Goal: Task Accomplishment & Management: Manage account settings

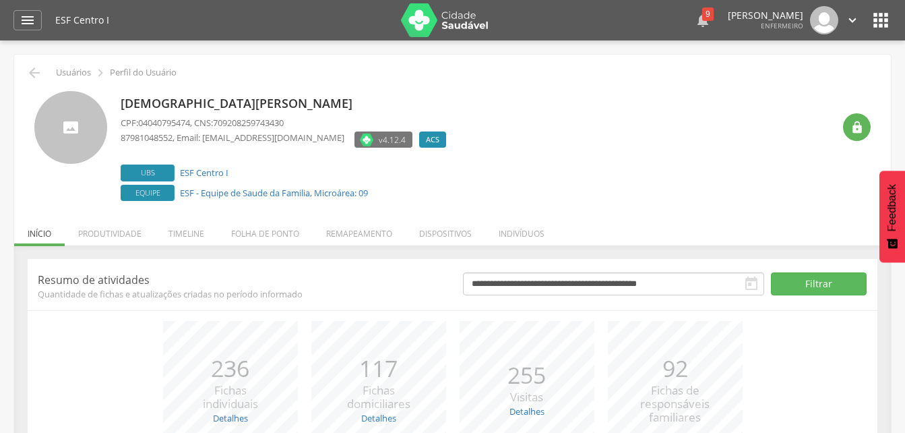
click at [695, 21] on icon "" at bounding box center [703, 20] width 16 height 16
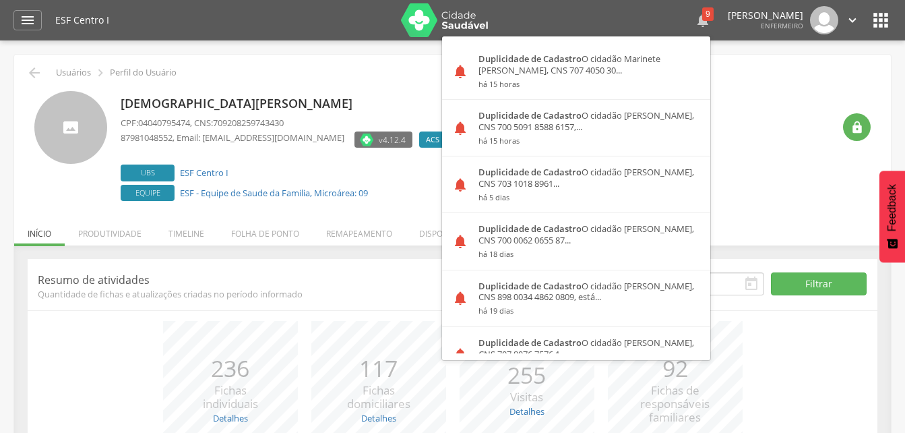
click at [702, 10] on div "9" at bounding box center [707, 13] width 11 height 13
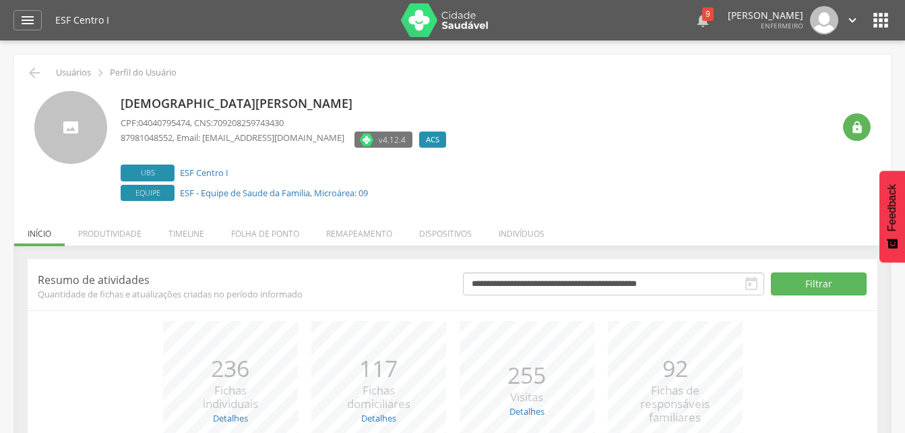
click at [702, 17] on div "9" at bounding box center [707, 13] width 11 height 13
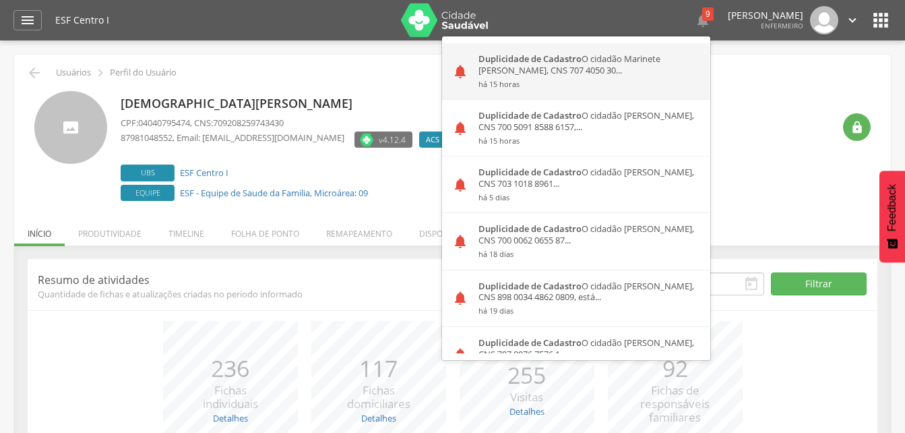
click at [565, 71] on div "Duplicidade de Cadastro O cidadão Marinete Cecilia da Conceicao Alves, CNS 707 …" at bounding box center [589, 71] width 242 height 56
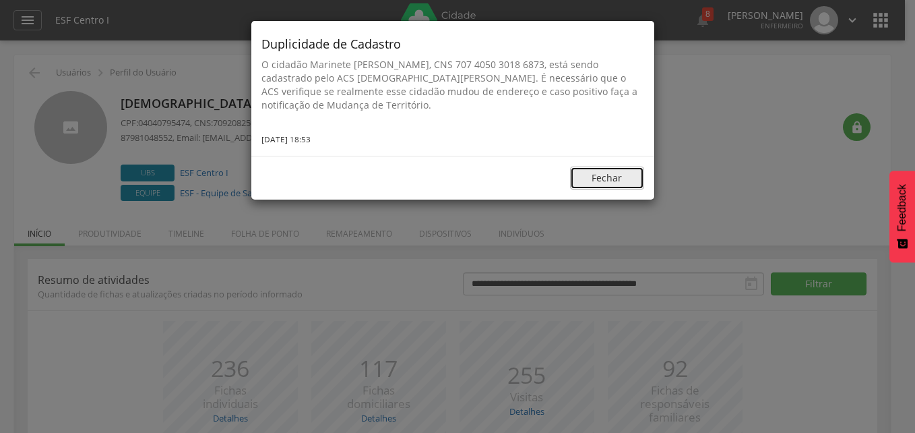
click at [627, 177] on button "Fechar" at bounding box center [607, 177] width 74 height 23
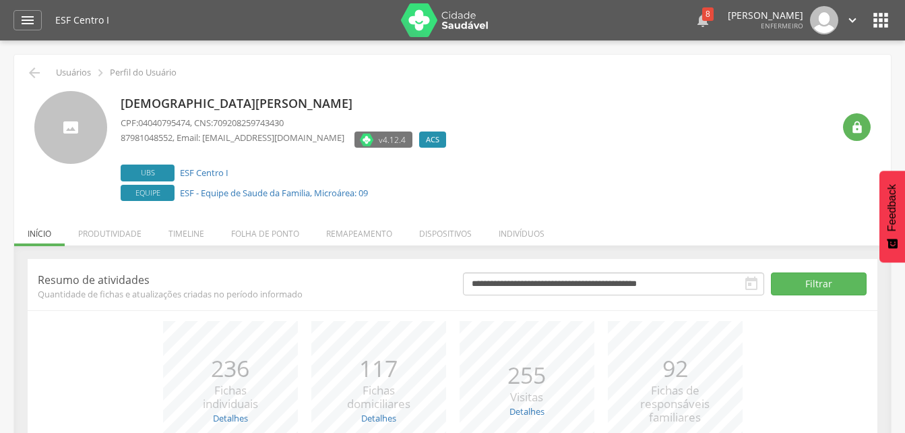
click at [665, 26] on div " 8  Duplicidade de Cadastro O cidadão Marinete Cecilia da Conceicao Alves, CN…" at bounding box center [692, 20] width 336 height 28
click at [702, 20] on div "8" at bounding box center [707, 13] width 11 height 13
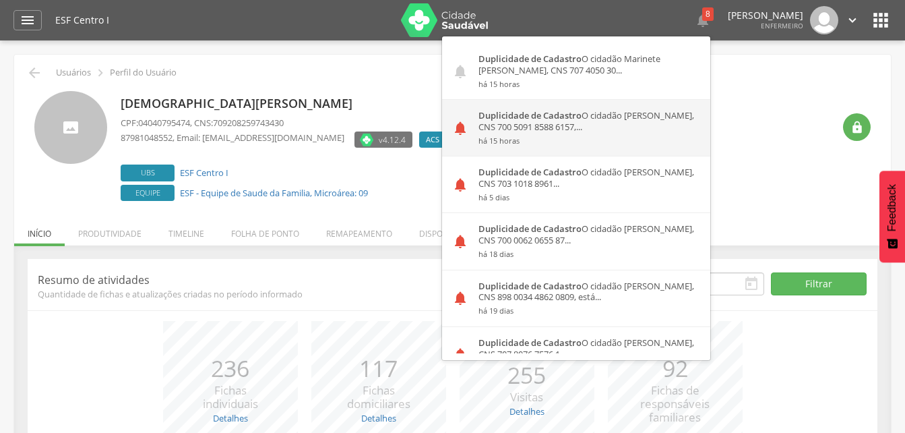
click at [654, 109] on div "Duplicidade de Cadastro O cidadão Lorena Gabriele Melo Silva, CNS 700 5091 8588…" at bounding box center [589, 128] width 242 height 56
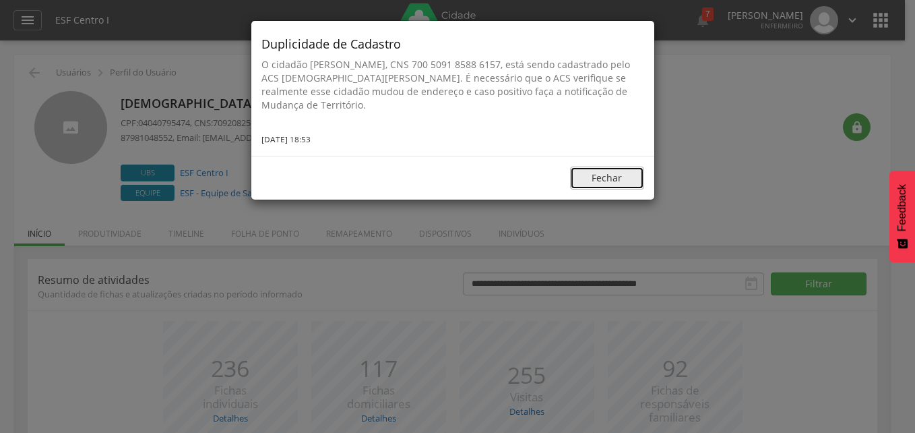
click at [602, 189] on button "Fechar" at bounding box center [607, 177] width 74 height 23
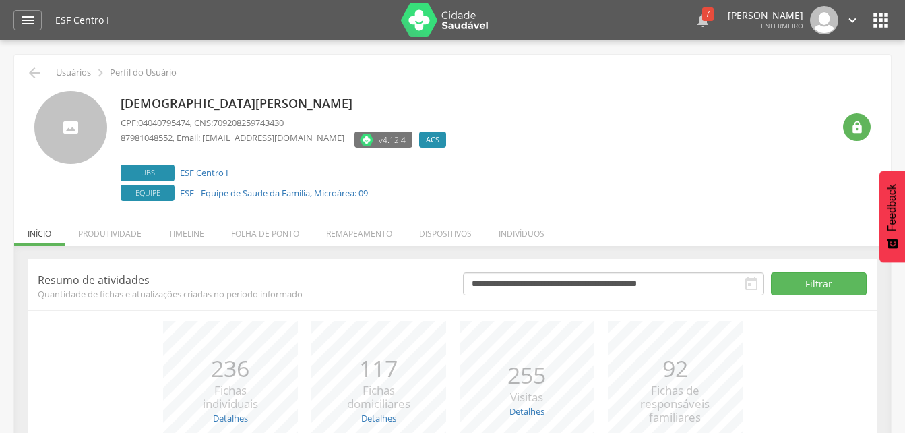
click at [702, 15] on div "7" at bounding box center [707, 13] width 11 height 13
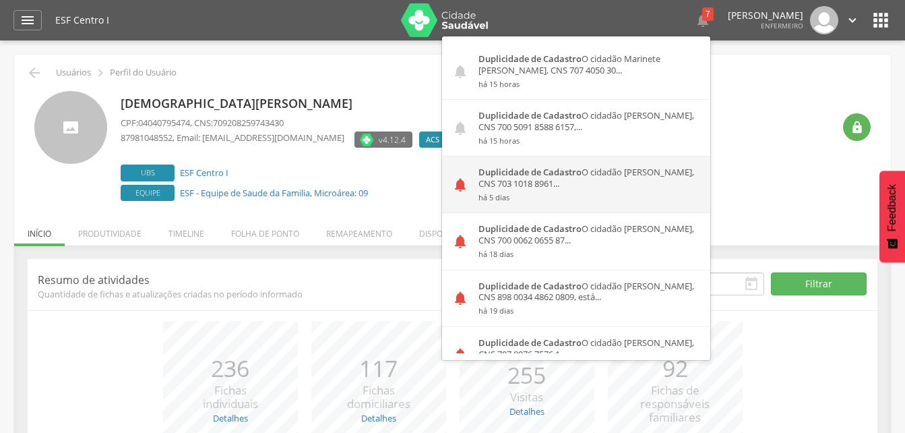
click at [632, 188] on div "Duplicidade de Cadastro O cidadão Maria Jose Rodrigues de Carvalho, CNS 703 101…" at bounding box center [589, 184] width 242 height 56
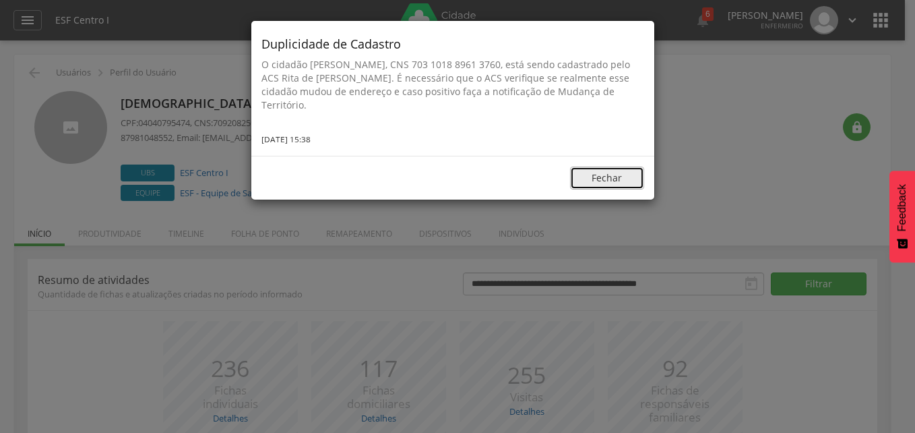
click at [630, 178] on button "Fechar" at bounding box center [607, 177] width 74 height 23
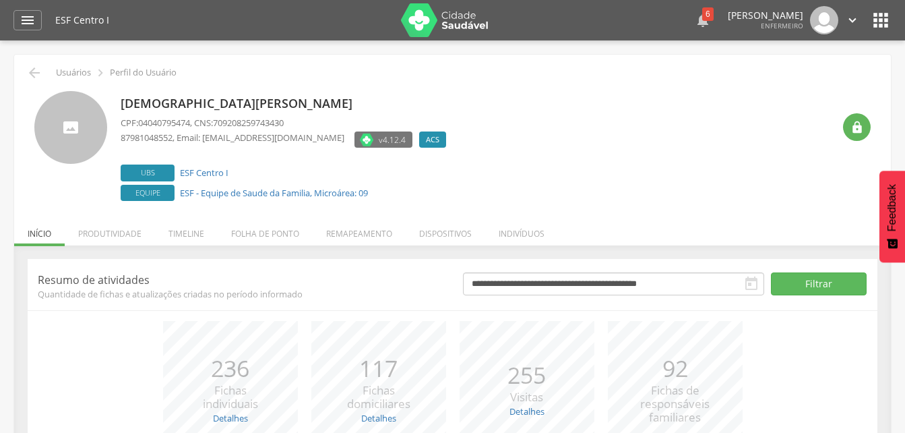
click at [702, 16] on div "6" at bounding box center [707, 13] width 11 height 13
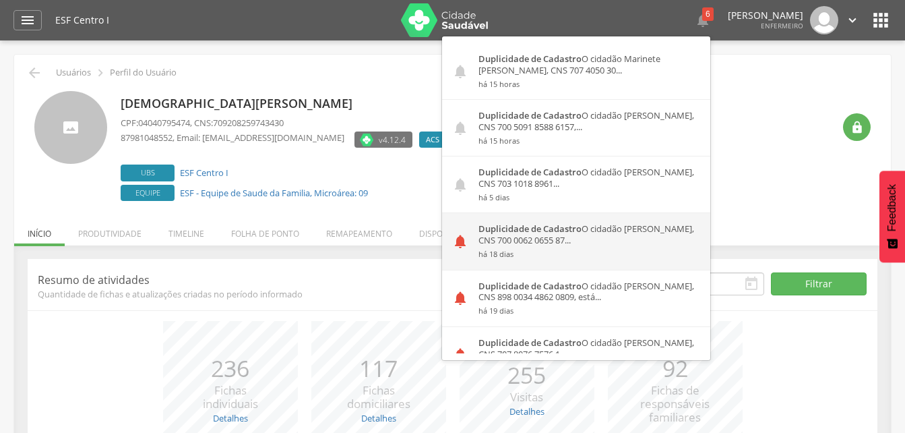
click at [633, 249] on div "Duplicidade de Cadastro O cidadão Maria Eduarda da Silva Martins, CNS 700 0062 …" at bounding box center [589, 241] width 242 height 56
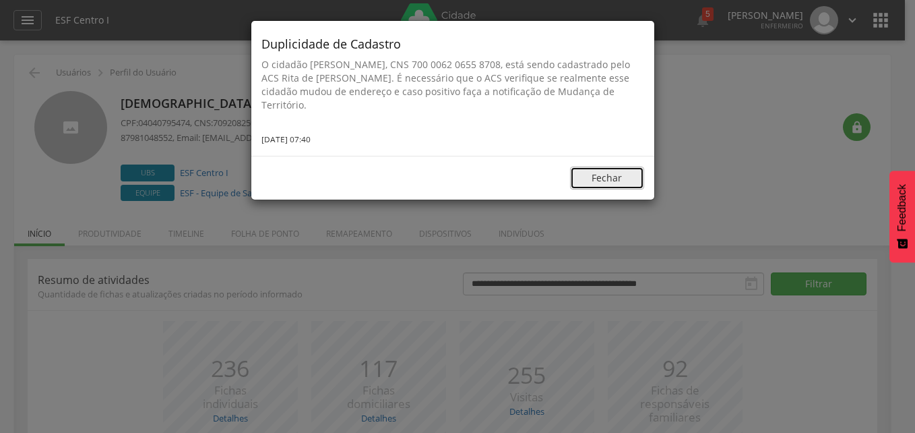
click at [626, 182] on button "Fechar" at bounding box center [607, 177] width 74 height 23
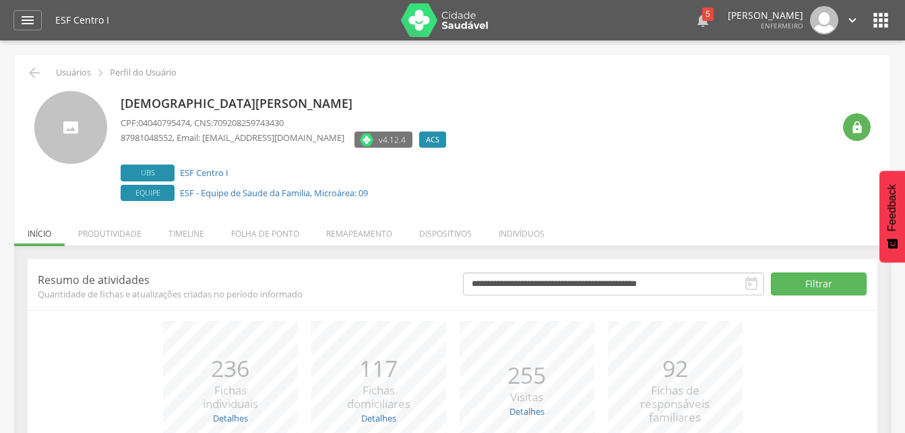
click at [702, 20] on div "5" at bounding box center [707, 13] width 11 height 13
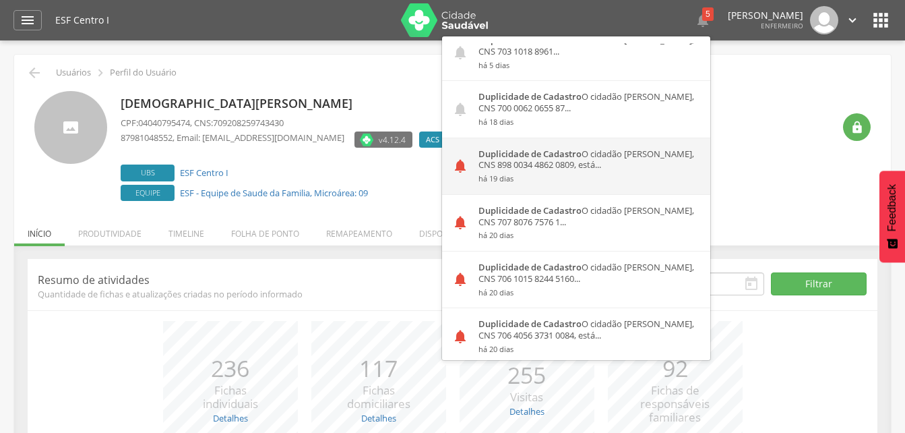
scroll to position [135, 0]
click at [600, 162] on div "Duplicidade de Cadastro O cidadão Manoel de Sousa Alves, CNS 898 0034 4862 0809…" at bounding box center [589, 163] width 242 height 56
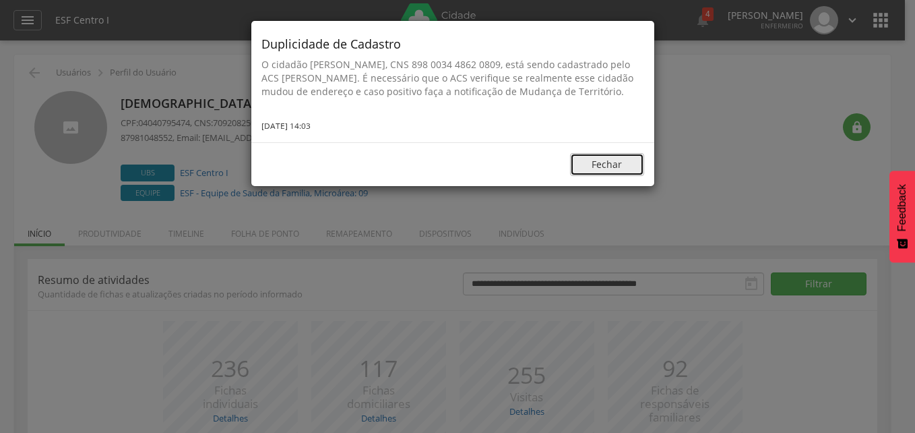
click at [622, 176] on button "Fechar" at bounding box center [607, 164] width 74 height 23
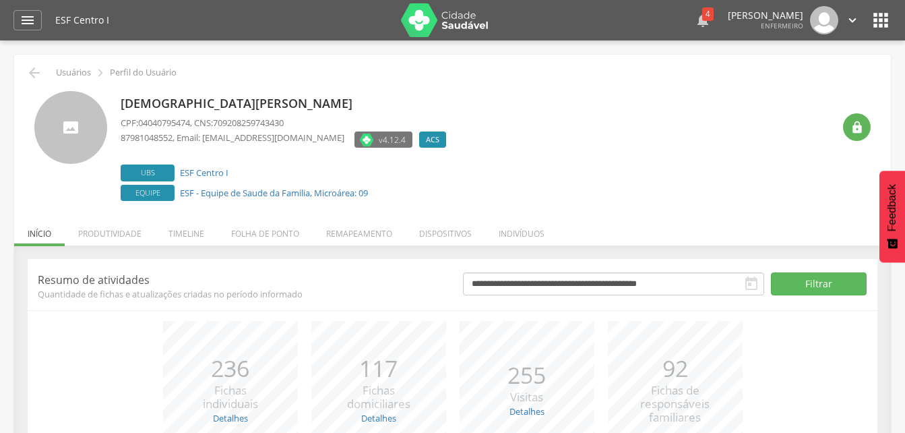
click at [695, 22] on icon "" at bounding box center [703, 20] width 16 height 16
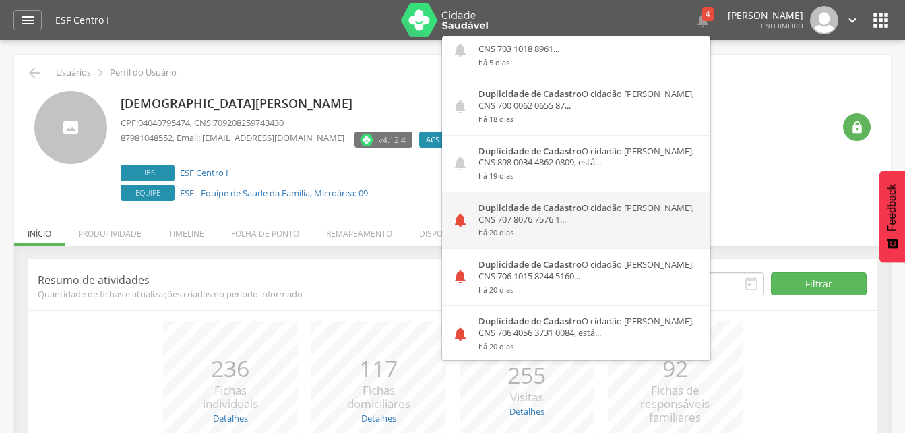
click at [586, 223] on div "Duplicidade de Cadastro O cidadão Helena Adrielly da Silva Santos, CNS 707 8076…" at bounding box center [589, 220] width 242 height 56
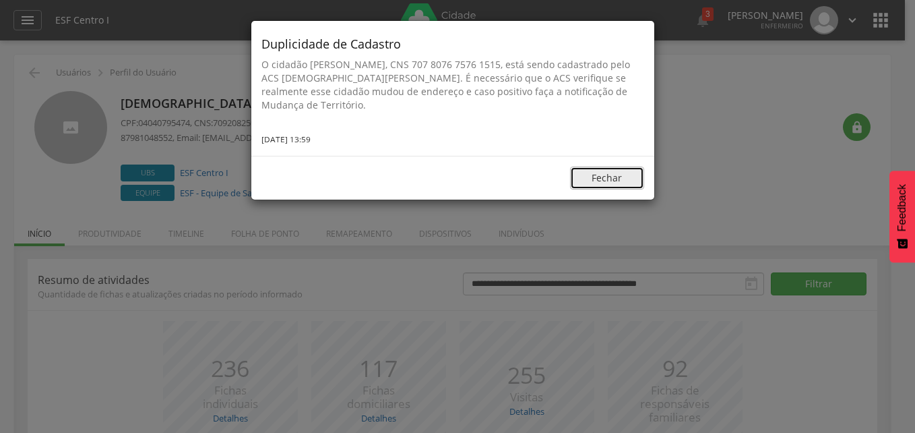
click at [610, 182] on button "Fechar" at bounding box center [607, 177] width 74 height 23
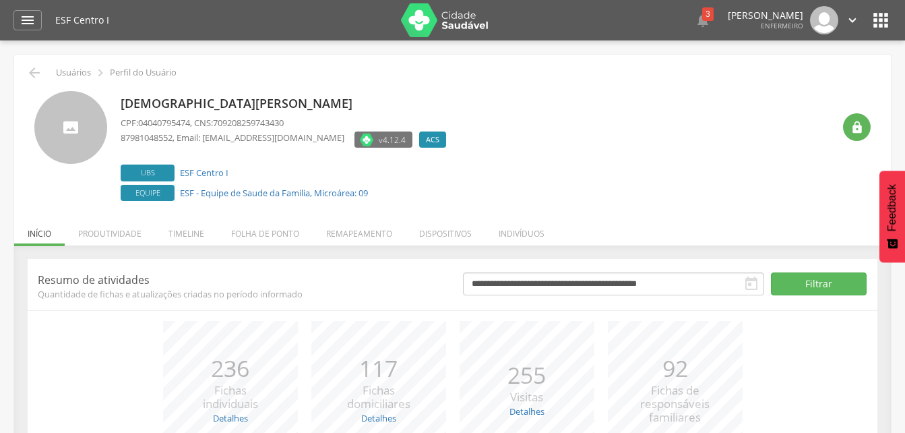
click at [695, 22] on icon "" at bounding box center [703, 20] width 16 height 16
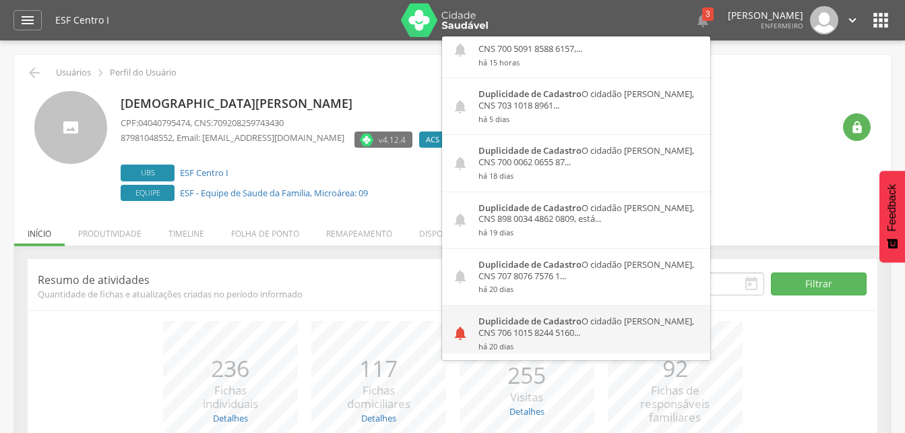
scroll to position [199, 0]
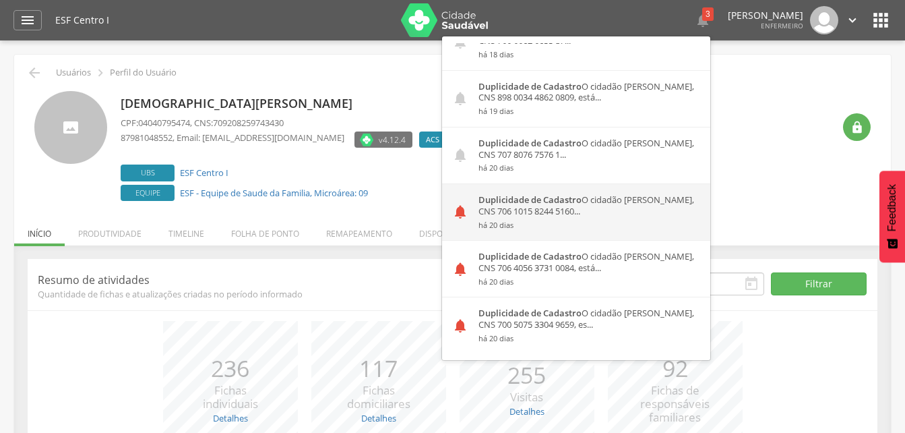
click at [569, 212] on div "Duplicidade de Cadastro O cidadão Emily Samara da Silva Santos, CNS 706 1015 82…" at bounding box center [589, 212] width 242 height 56
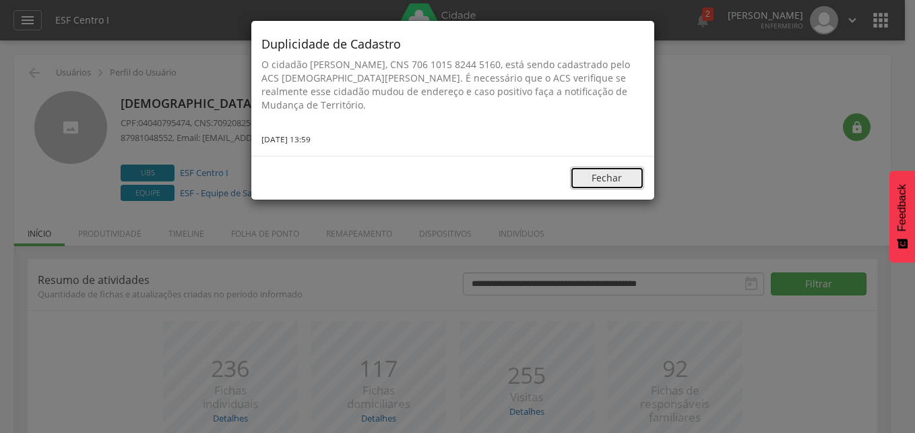
click at [630, 185] on button "Fechar" at bounding box center [607, 177] width 74 height 23
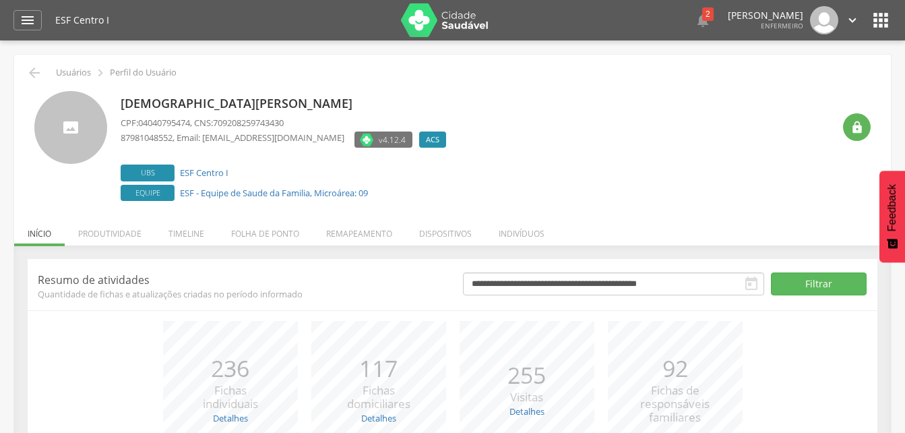
drag, startPoint x: 673, startPoint y: 22, endPoint x: 670, endPoint y: 39, distance: 17.1
click at [695, 23] on icon "" at bounding box center [703, 20] width 16 height 16
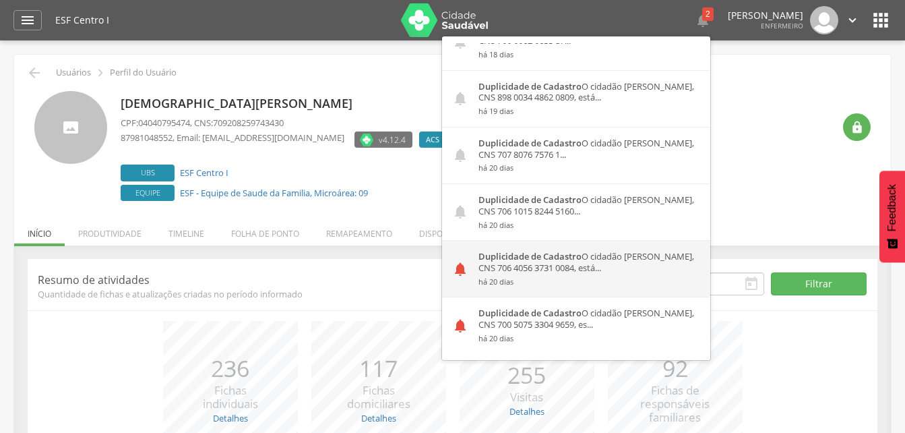
click at [595, 279] on small "há 20 dias" at bounding box center [589, 281] width 222 height 9
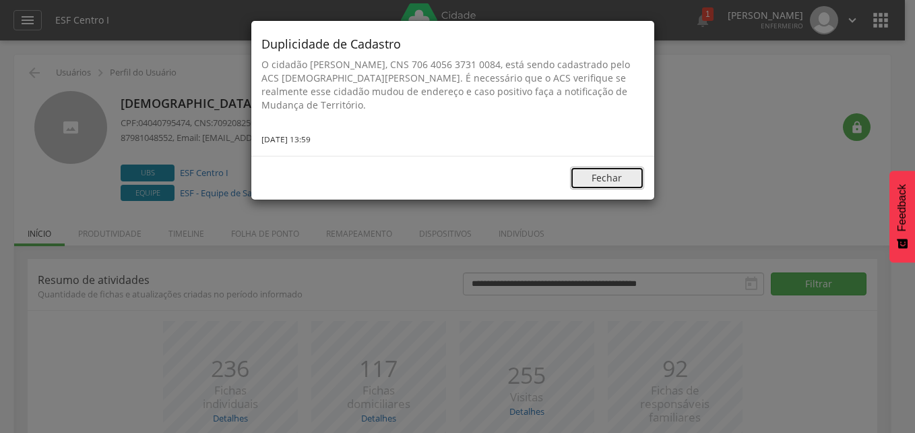
click at [626, 181] on button "Fechar" at bounding box center [607, 177] width 74 height 23
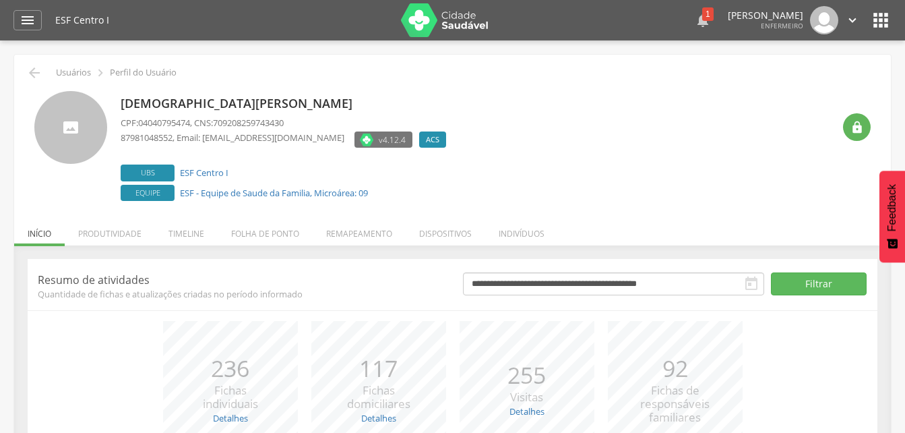
click at [695, 27] on icon "" at bounding box center [703, 20] width 16 height 16
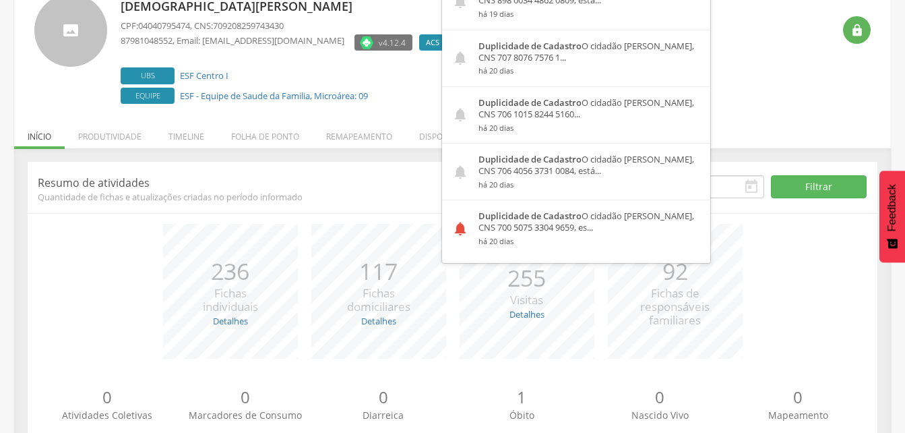
scroll to position [142, 0]
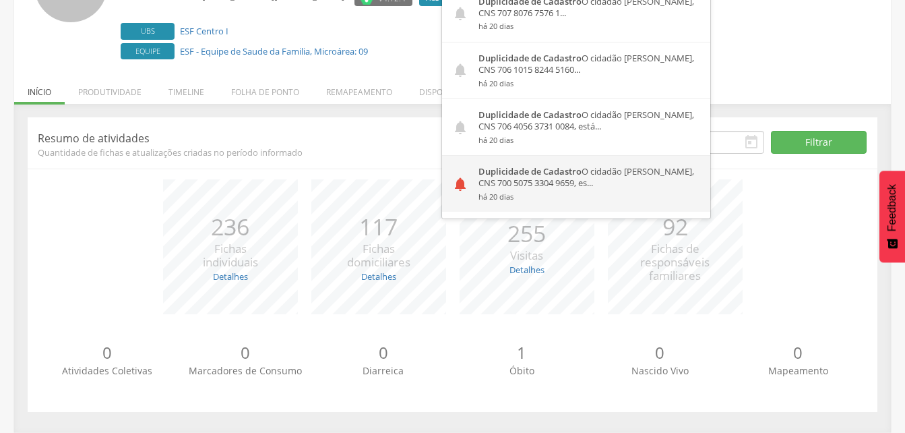
click at [552, 182] on div "Duplicidade de Cadastro O cidadão Maria Adriana dos Santos, CNS 700 5075 3304 9…" at bounding box center [589, 184] width 242 height 56
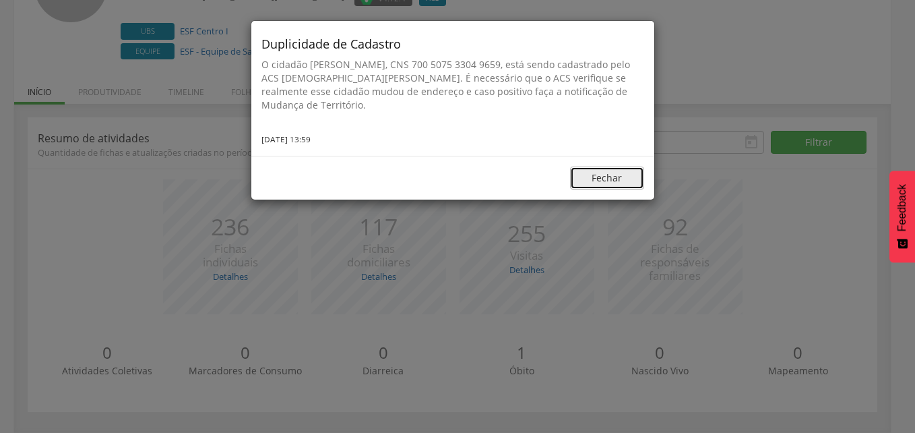
click at [605, 169] on button "Fechar" at bounding box center [607, 177] width 74 height 23
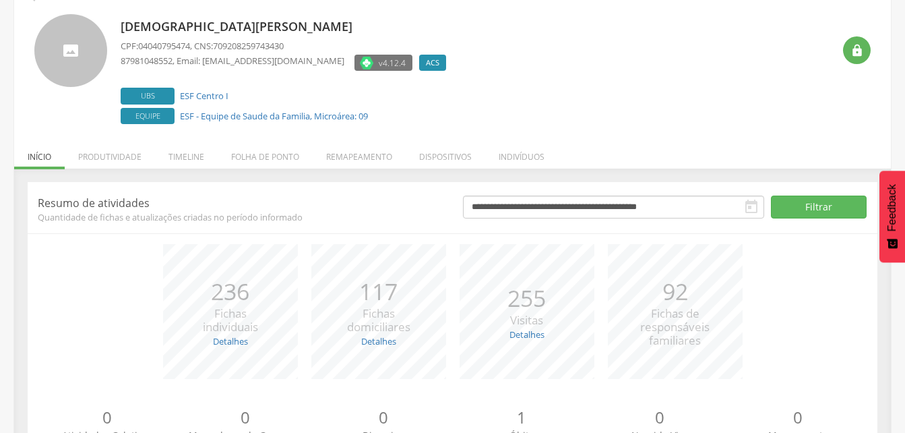
scroll to position [0, 0]
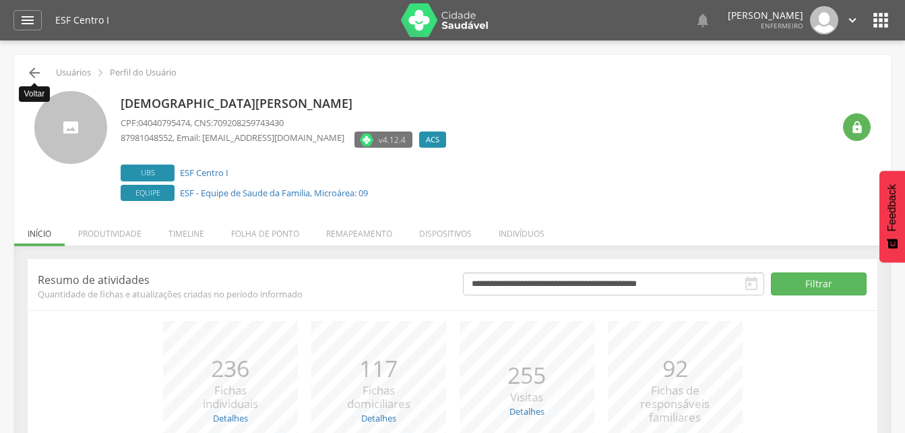
click at [34, 71] on icon "" at bounding box center [34, 73] width 16 height 16
